Goal: Task Accomplishment & Management: Manage account settings

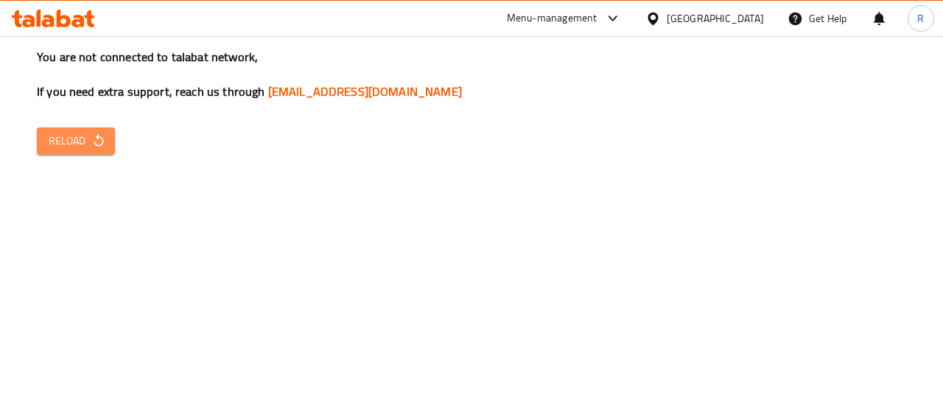
click at [63, 141] on span "Reload" at bounding box center [76, 141] width 54 height 18
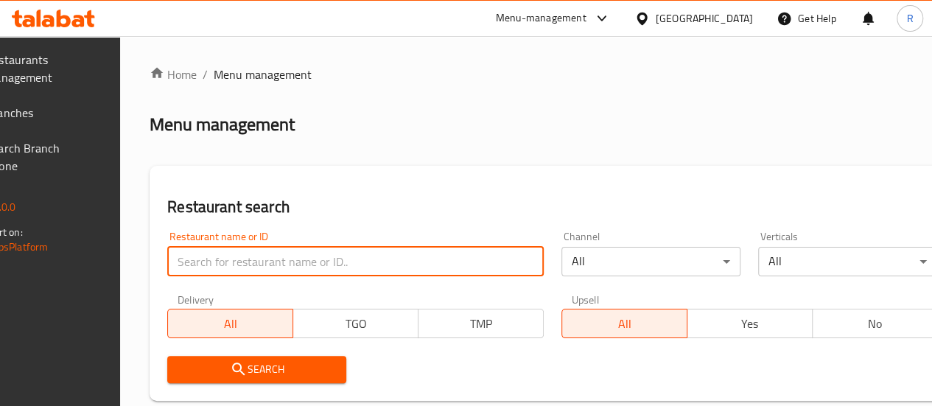
click at [278, 265] on input "search" at bounding box center [355, 261] width 376 height 29
type input "avana"
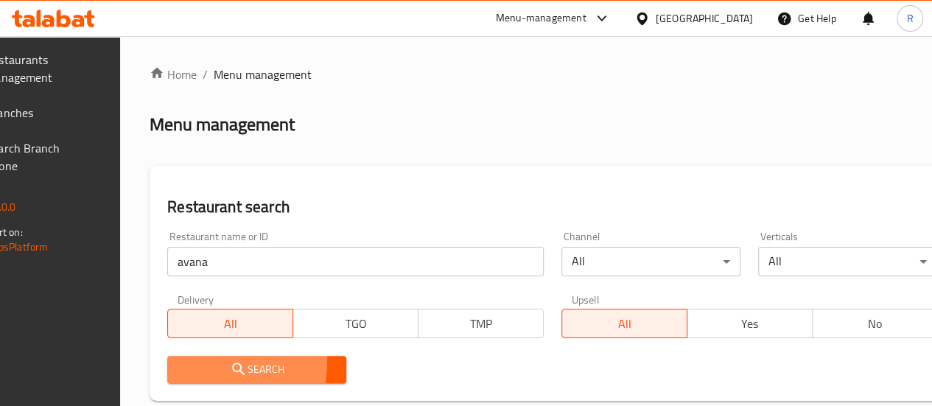
click at [233, 361] on span "Search" at bounding box center [256, 369] width 155 height 18
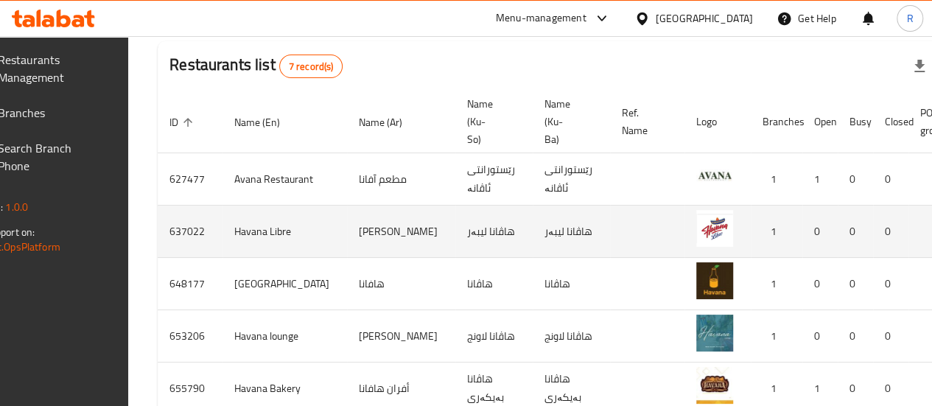
scroll to position [0, 155]
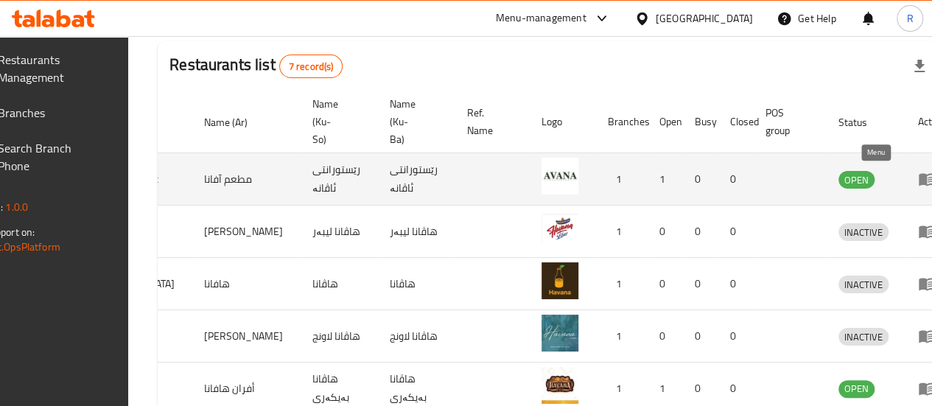
click at [918, 179] on icon "enhanced table" at bounding box center [927, 179] width 18 height 18
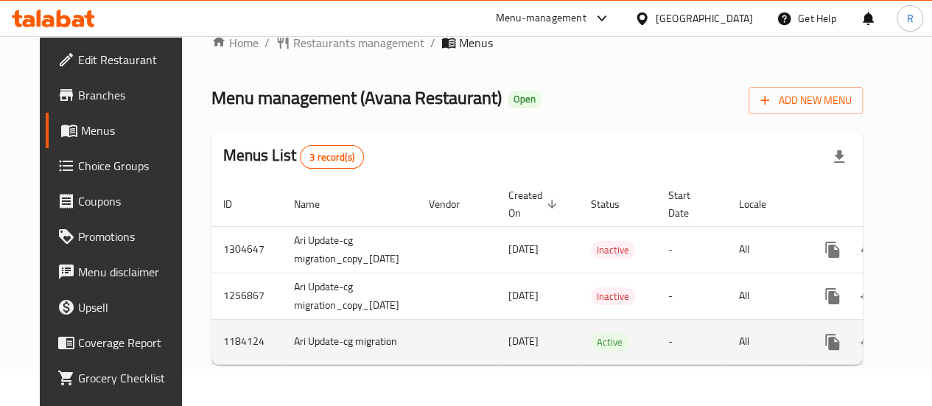
scroll to position [0, 63]
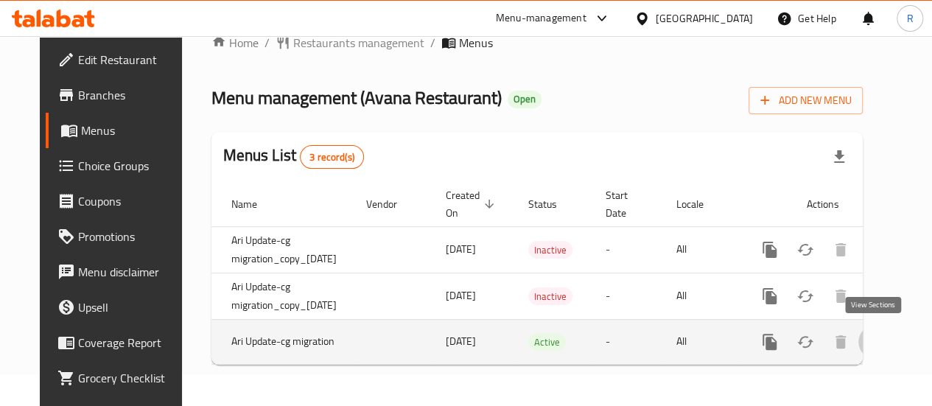
click at [871, 333] on icon "enhanced table" at bounding box center [876, 342] width 18 height 18
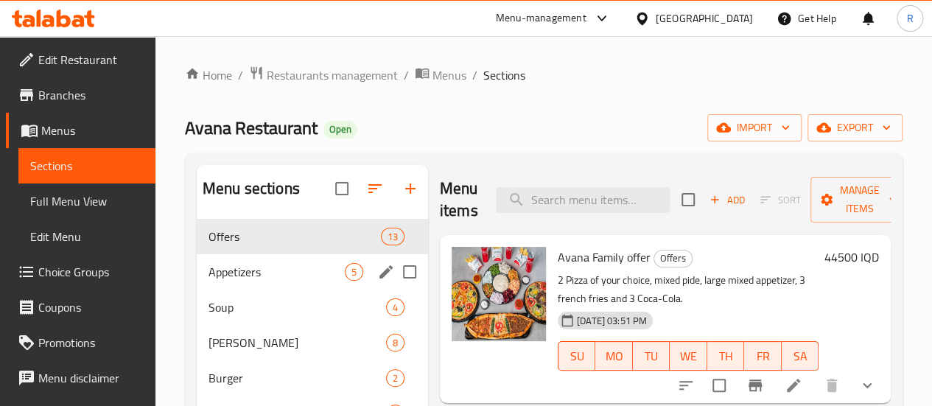
scroll to position [87, 0]
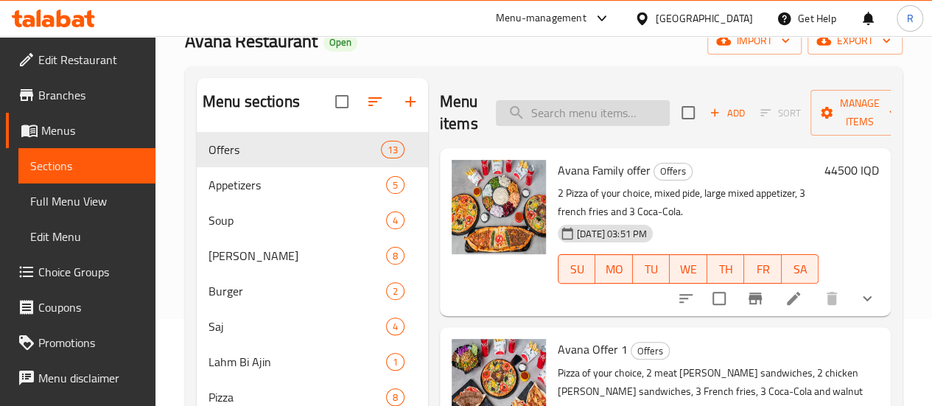
click at [608, 109] on input "search" at bounding box center [583, 113] width 174 height 26
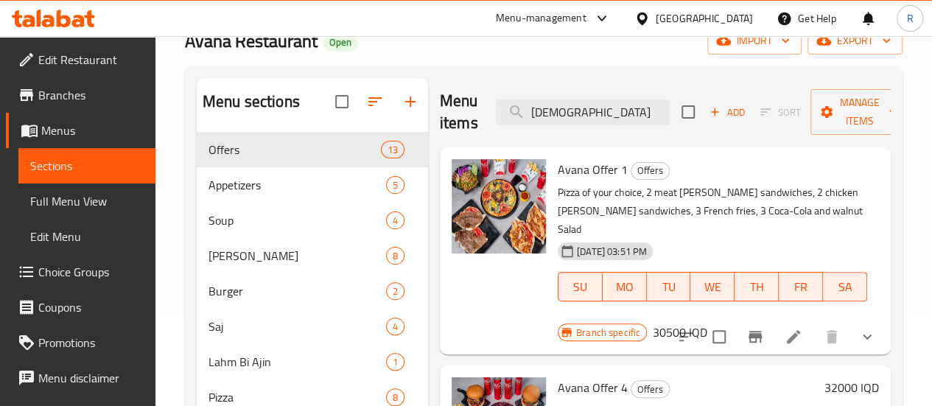
scroll to position [0, 0]
type input "chicken ke"
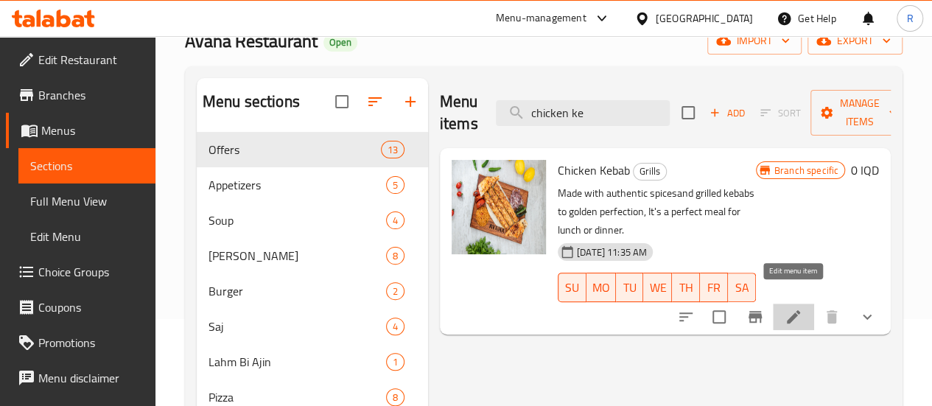
click at [788, 308] on icon at bounding box center [793, 317] width 18 height 18
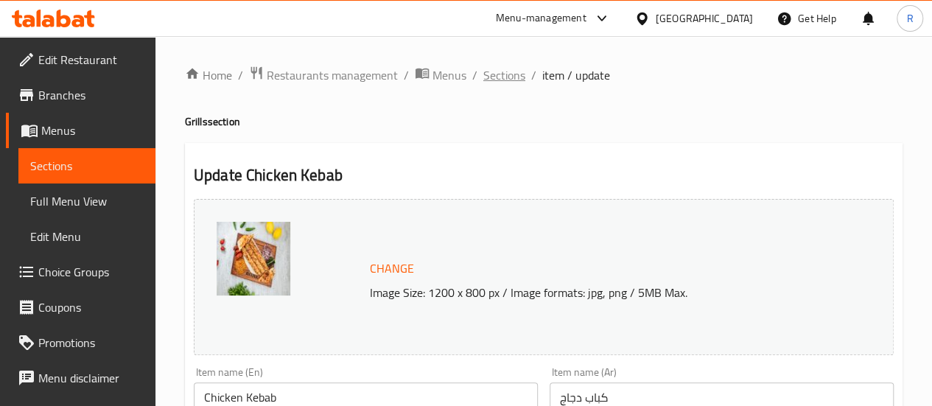
click at [513, 77] on span "Sections" at bounding box center [504, 75] width 42 height 18
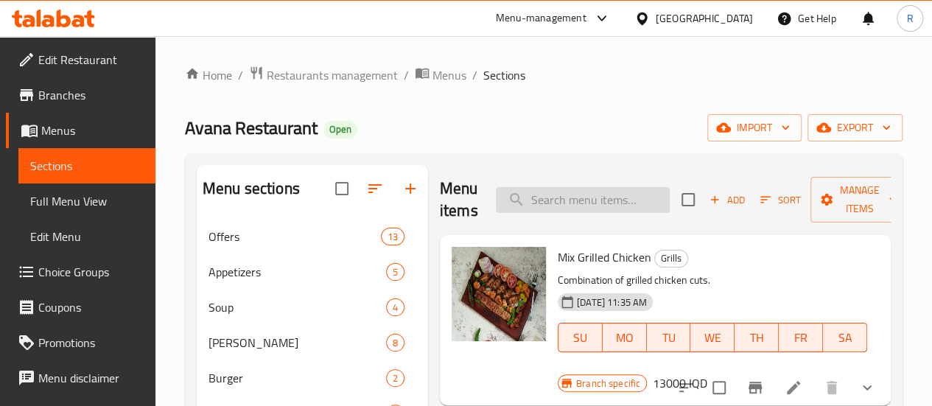
click at [561, 205] on input "search" at bounding box center [583, 200] width 174 height 26
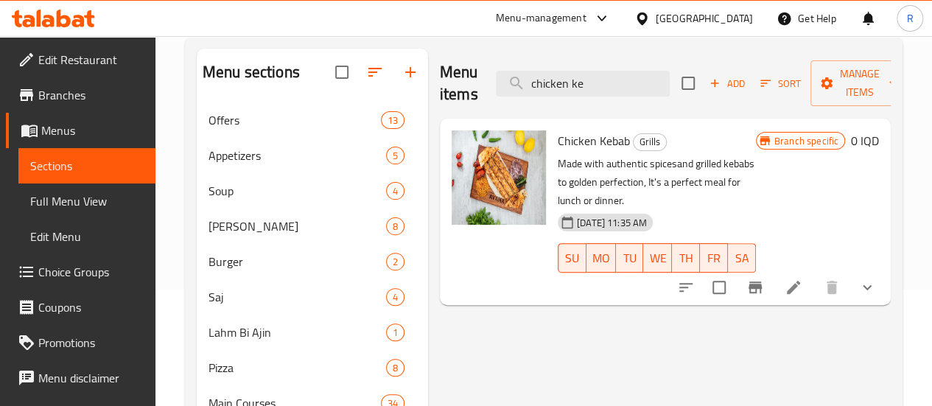
scroll to position [119, 0]
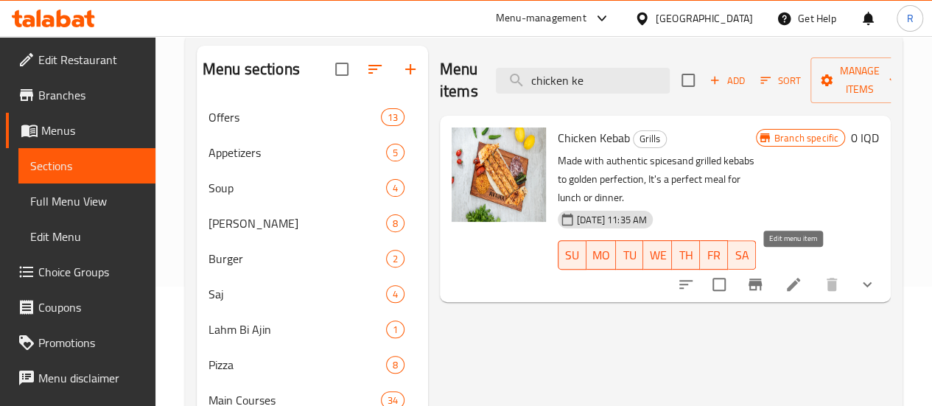
type input "chicken ke"
click at [795, 275] on icon at bounding box center [793, 284] width 18 height 18
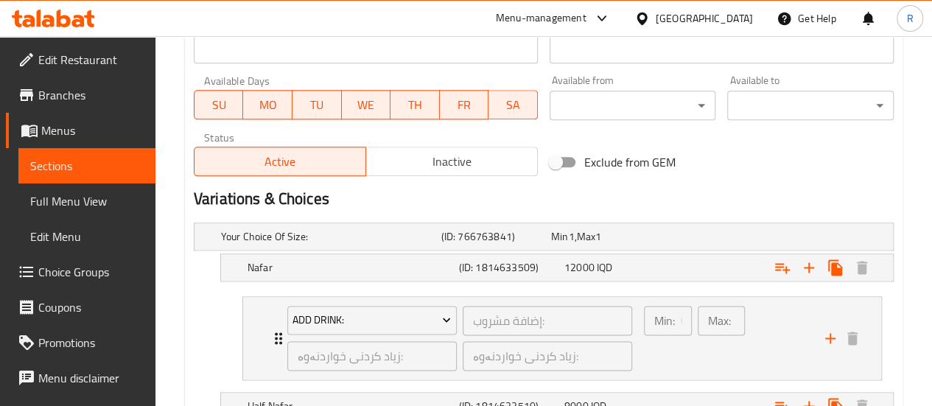
scroll to position [863, 0]
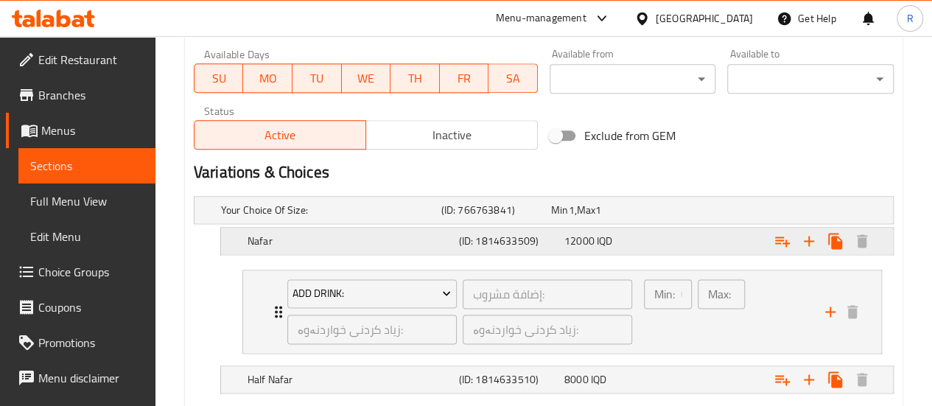
click at [577, 242] on span "12000" at bounding box center [579, 240] width 30 height 19
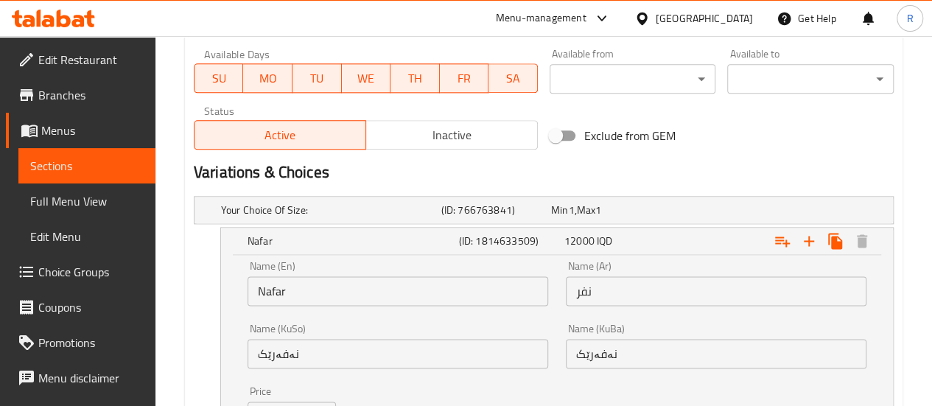
scroll to position [1018, 0]
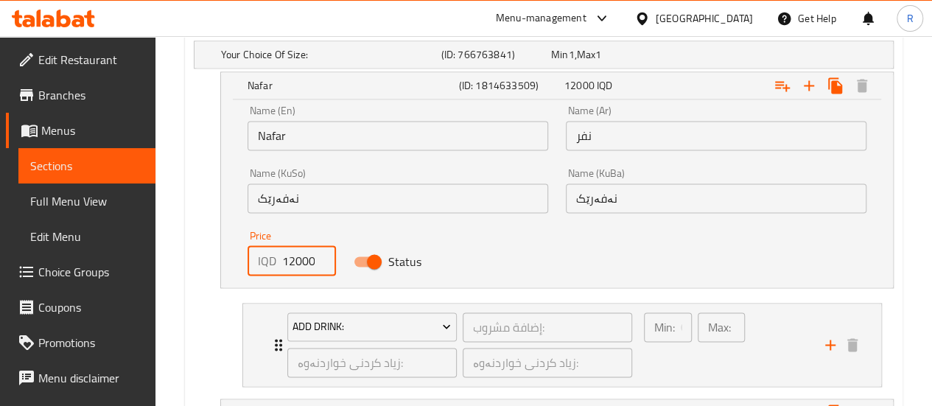
click at [290, 256] on input "12000" at bounding box center [309, 260] width 54 height 29
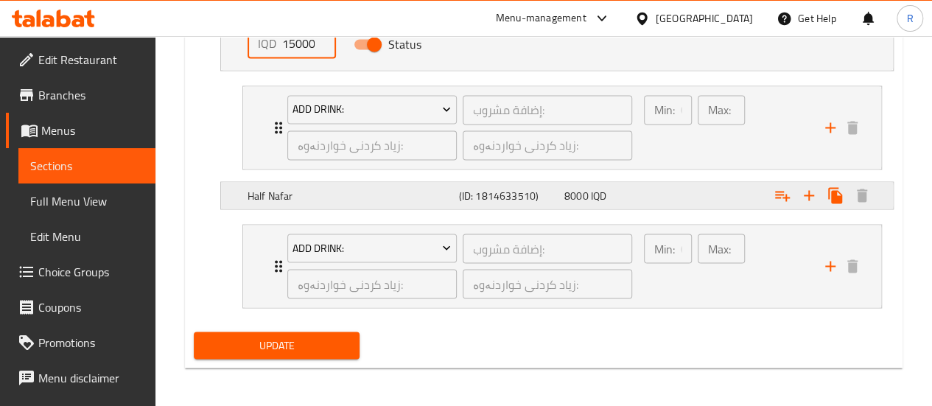
type input "15000"
click at [398, 188] on h5 "Half Nafar" at bounding box center [349, 195] width 205 height 15
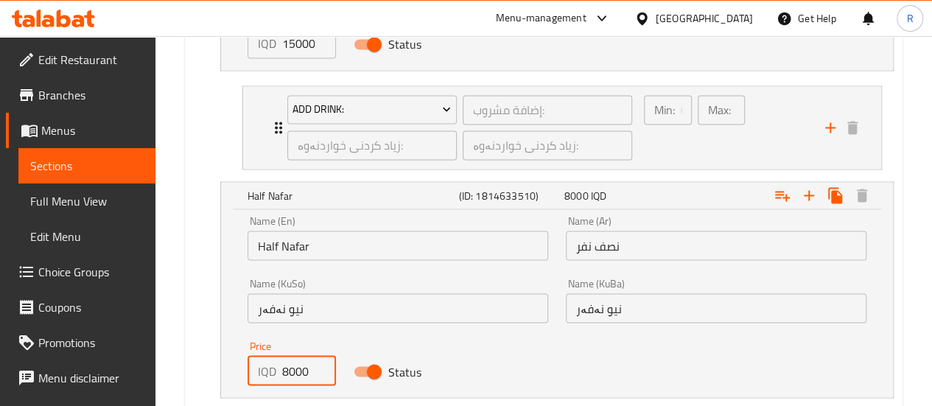
drag, startPoint x: 289, startPoint y: 369, endPoint x: 278, endPoint y: 367, distance: 10.4
click at [278, 367] on div "IQD 8000 Price" at bounding box center [291, 370] width 88 height 29
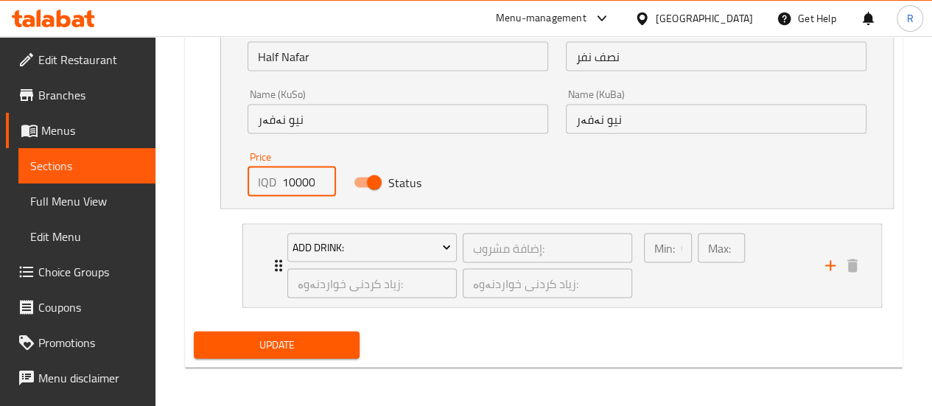
type input "10000"
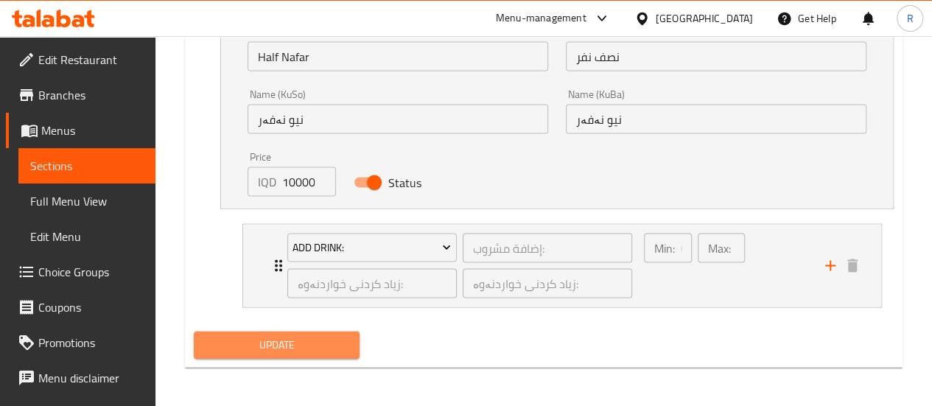
click at [320, 344] on span "Update" at bounding box center [276, 345] width 143 height 18
